Goal: Transaction & Acquisition: Purchase product/service

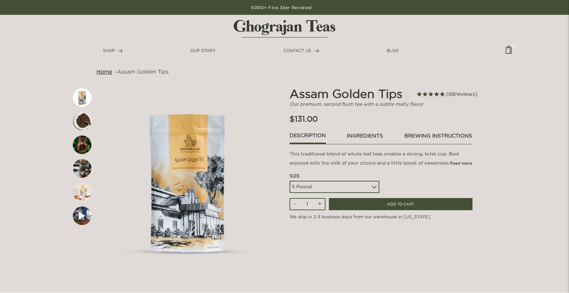
click at [358, 136] on link "ingredients" at bounding box center [364, 138] width 37 height 12
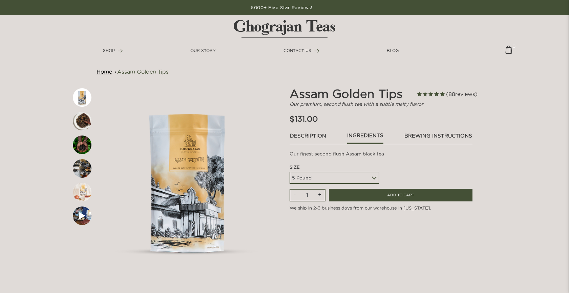
click at [314, 134] on link "Description" at bounding box center [307, 138] width 37 height 12
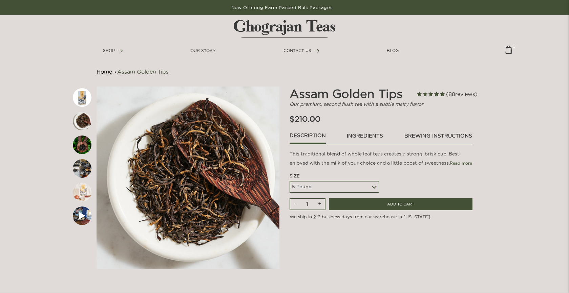
select select
click at [371, 134] on link "ingredients" at bounding box center [364, 138] width 37 height 12
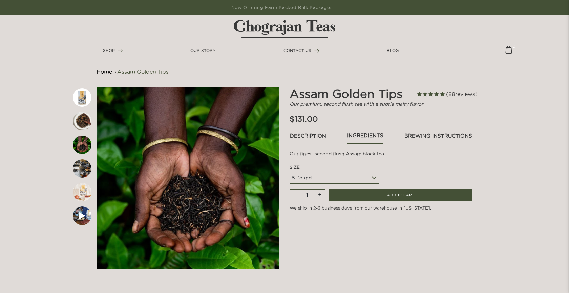
click at [447, 140] on link "brewing instructions" at bounding box center [438, 138] width 68 height 12
